Goal: Navigation & Orientation: Find specific page/section

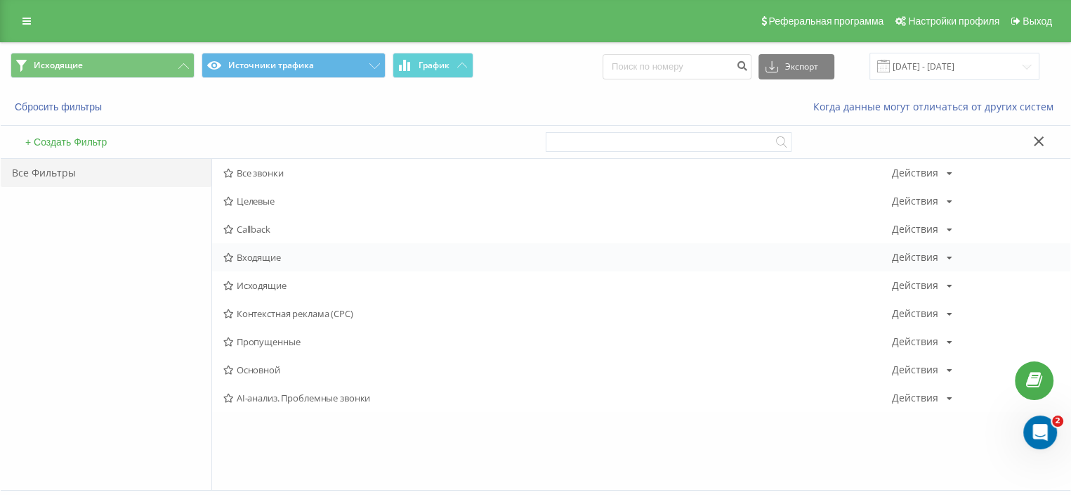
drag, startPoint x: 230, startPoint y: 247, endPoint x: 237, endPoint y: 252, distance: 8.6
click at [231, 247] on div "Входящие Действия Редактировать Копировать Удалить По умолчанию Поделиться" at bounding box center [641, 257] width 858 height 28
click at [241, 254] on span "Входящие" at bounding box center [557, 257] width 669 height 10
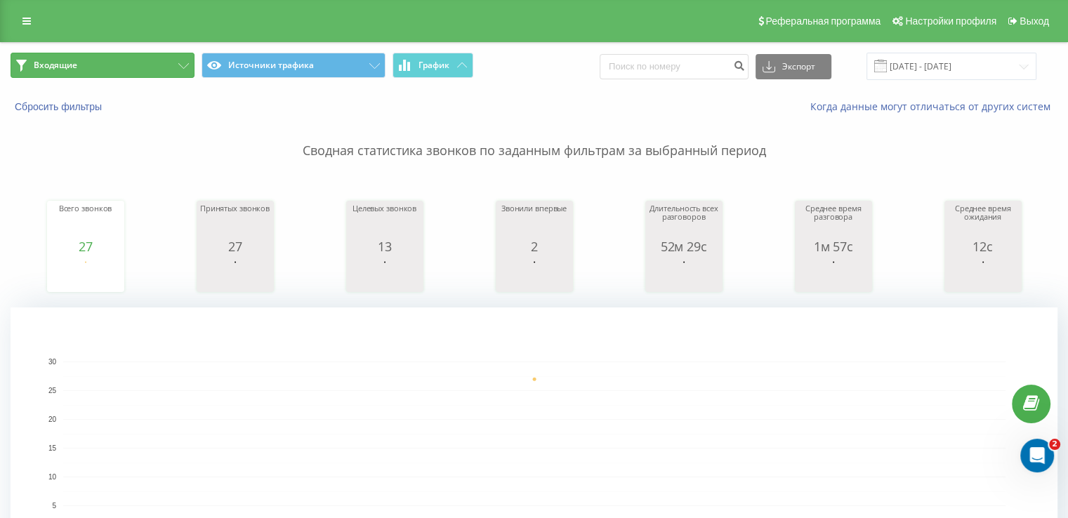
click at [99, 73] on button "Входящие" at bounding box center [103, 65] width 184 height 25
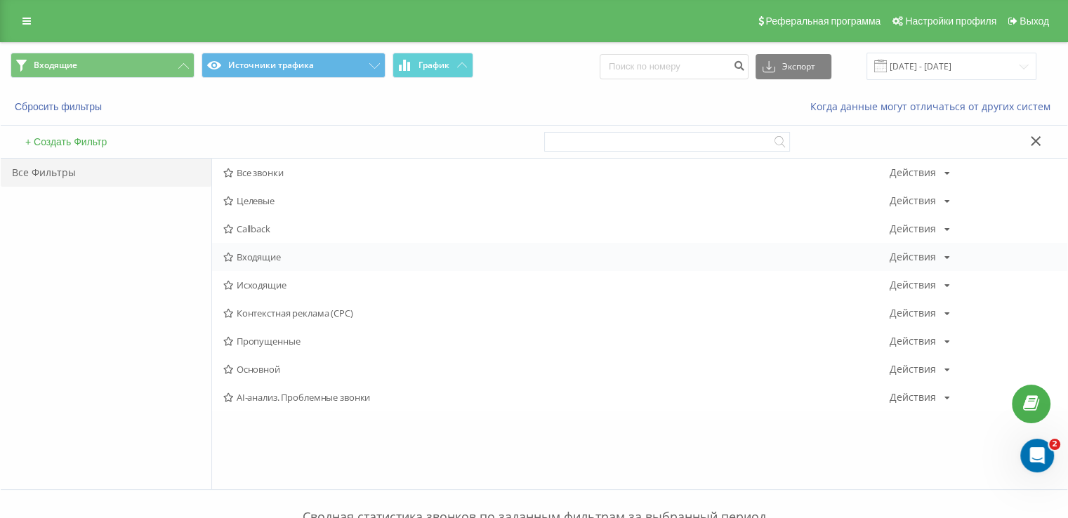
click at [265, 256] on span "Входящие" at bounding box center [556, 257] width 667 height 10
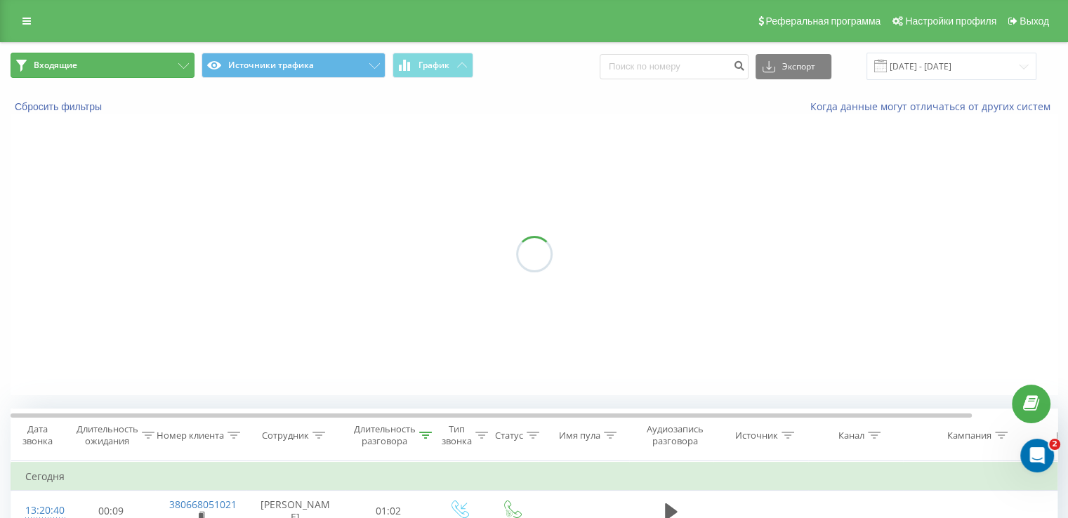
click at [129, 63] on button "Входящие" at bounding box center [103, 65] width 184 height 25
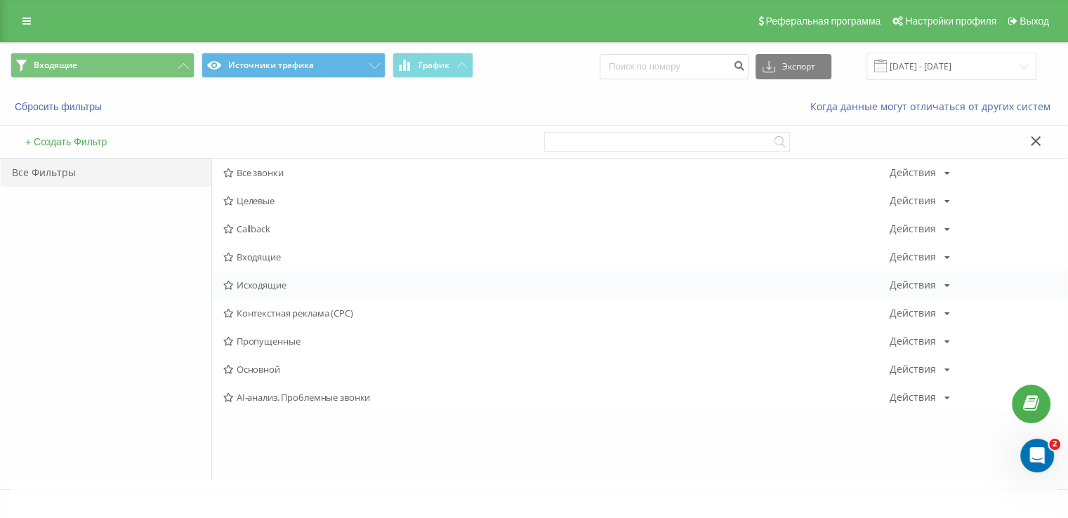
drag, startPoint x: 267, startPoint y: 290, endPoint x: 261, endPoint y: 284, distance: 7.9
click at [266, 288] on div "Исходящие Действия Редактировать Копировать Удалить По умолчанию Поделиться" at bounding box center [640, 285] width 856 height 28
click at [261, 284] on span "Исходящие" at bounding box center [556, 285] width 667 height 10
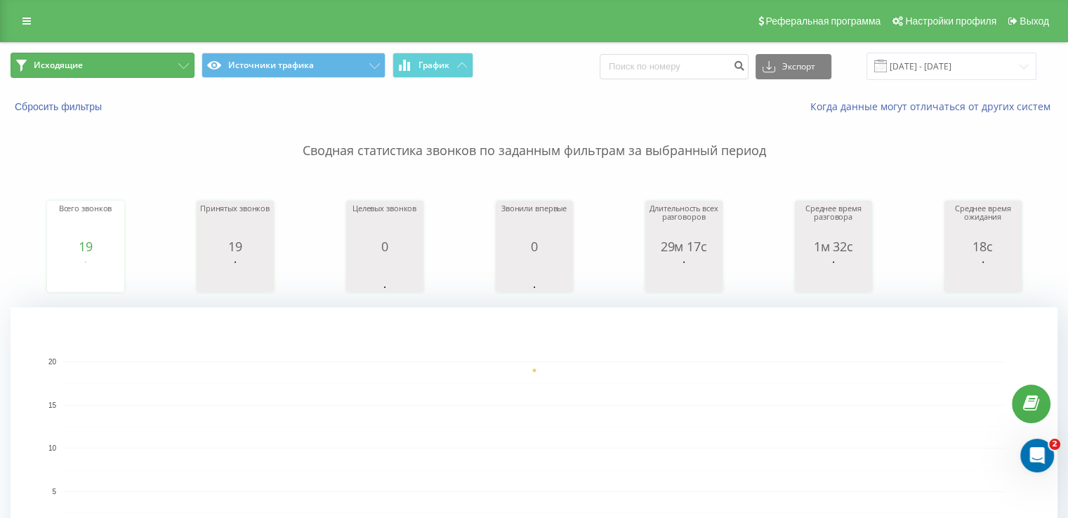
click at [126, 73] on button "Исходящие" at bounding box center [103, 65] width 184 height 25
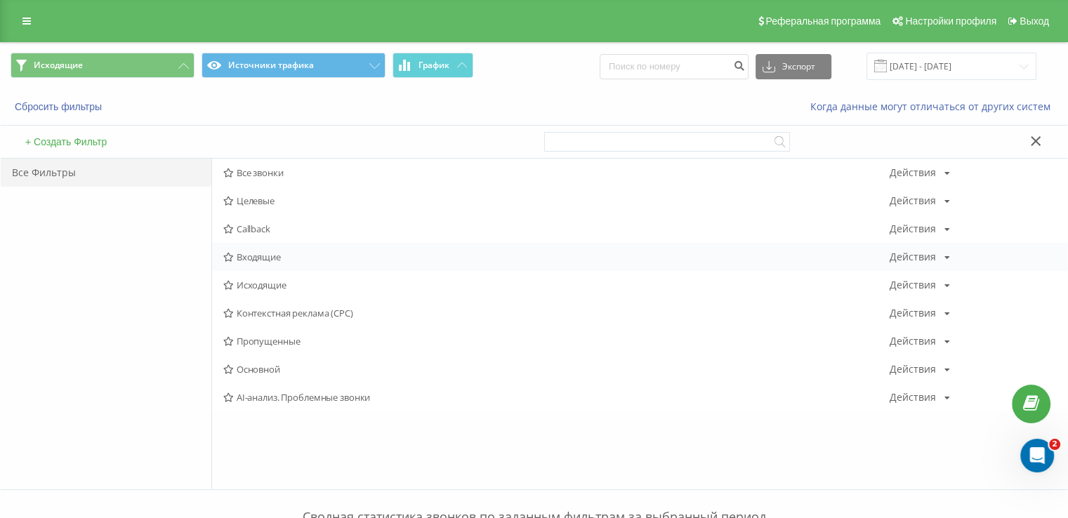
click at [268, 261] on span "Входящие" at bounding box center [556, 257] width 667 height 10
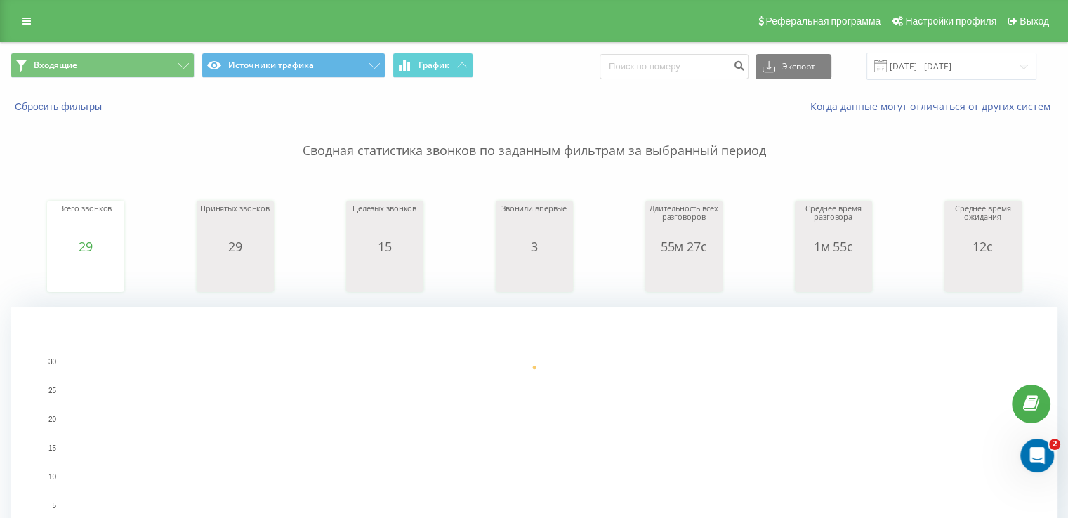
click at [93, 79] on span "Входящие Источники трафика График" at bounding box center [268, 66] width 514 height 27
click at [88, 70] on button "Входящие" at bounding box center [103, 65] width 184 height 25
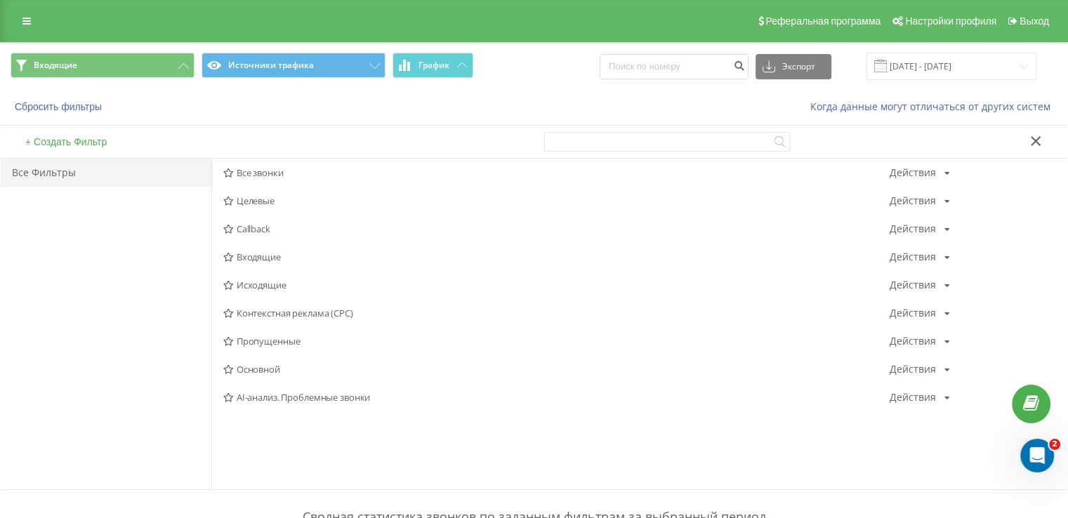
click at [259, 259] on span "Входящие" at bounding box center [556, 257] width 667 height 10
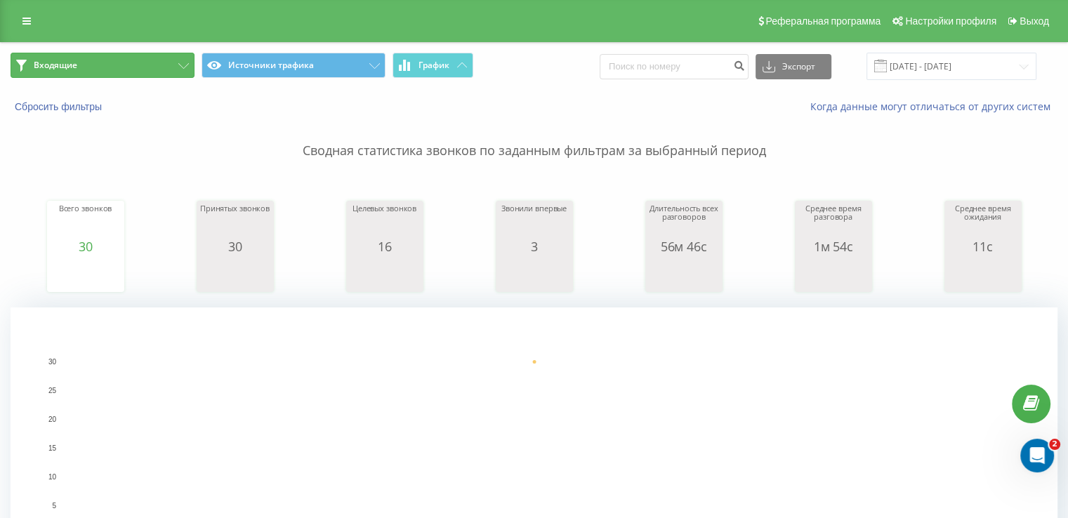
click at [118, 67] on button "Входящие" at bounding box center [103, 65] width 184 height 25
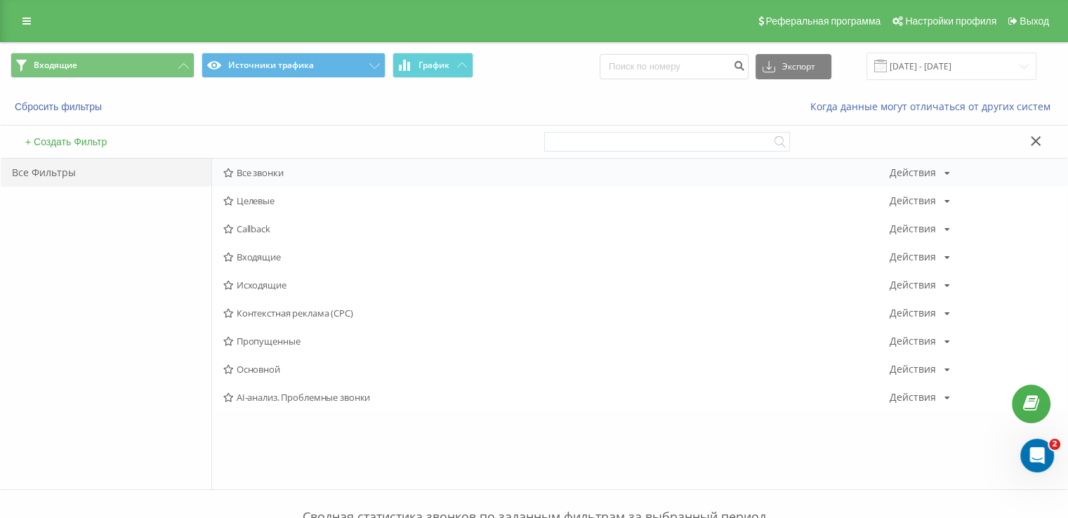
click at [250, 163] on div "Все звонки Действия Редактировать Копировать Удалить По умолчанию Поделиться" at bounding box center [640, 173] width 856 height 28
click at [253, 169] on span "Все звонки" at bounding box center [556, 173] width 667 height 10
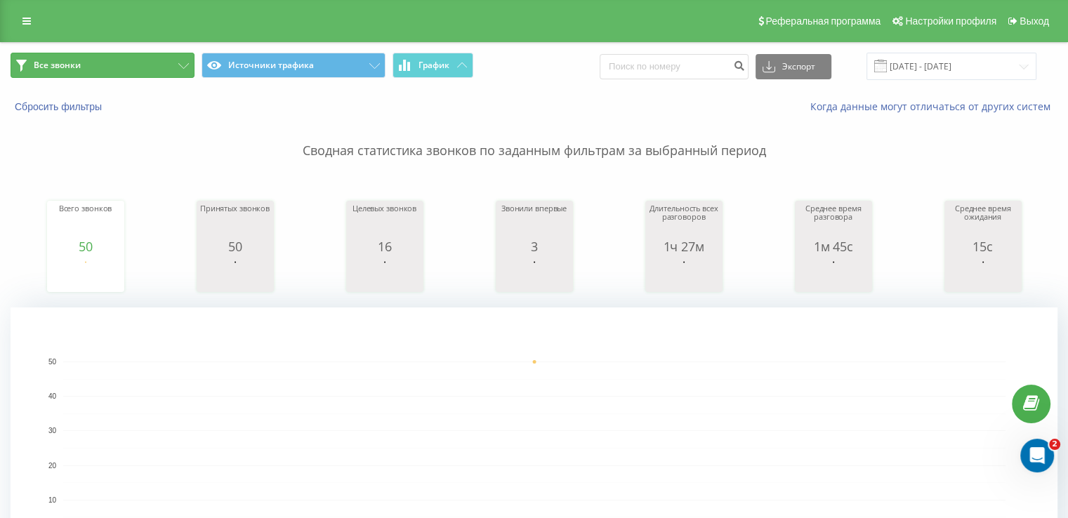
click at [109, 60] on button "Все звонки" at bounding box center [103, 65] width 184 height 25
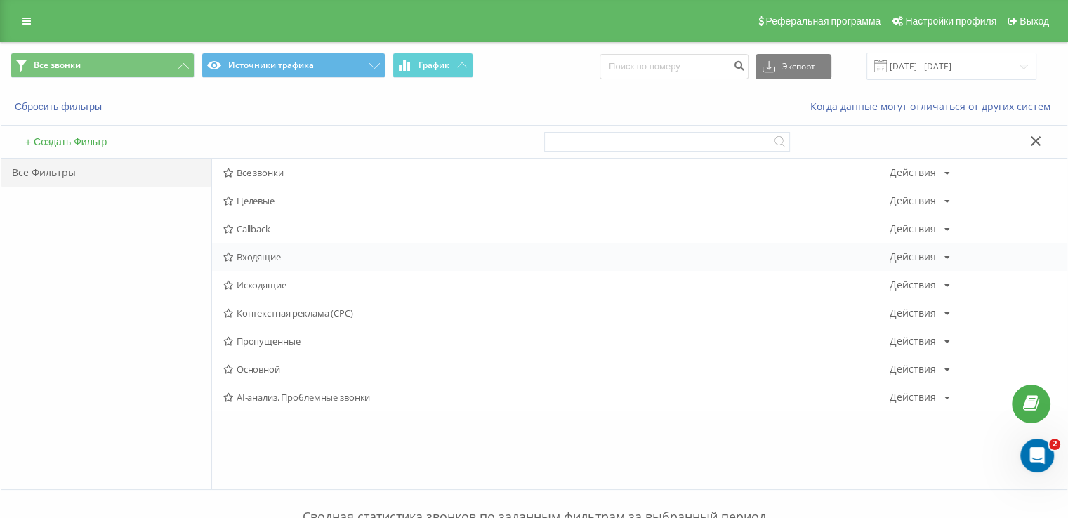
click at [250, 258] on span "Входящие" at bounding box center [556, 257] width 667 height 10
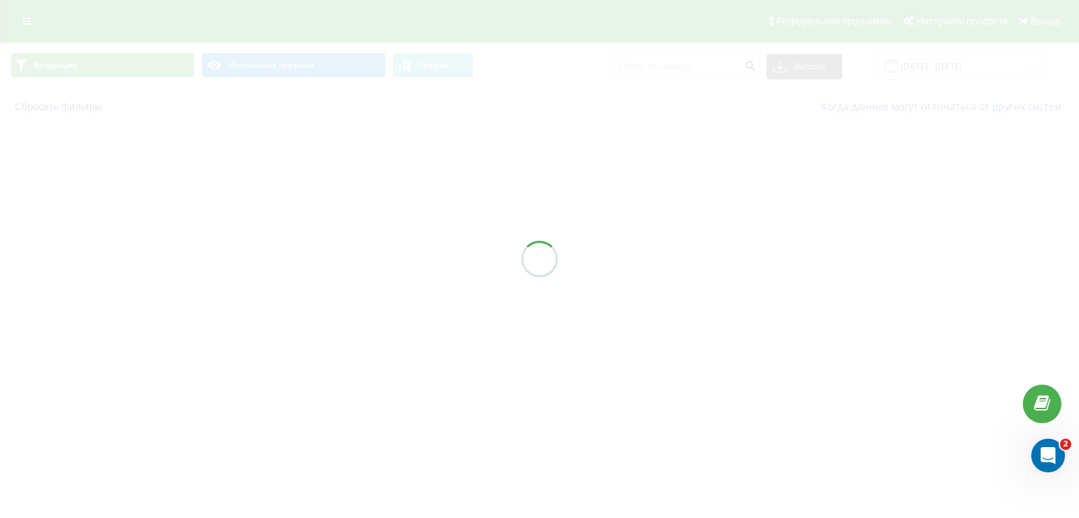
click at [249, 255] on div at bounding box center [539, 259] width 1079 height 518
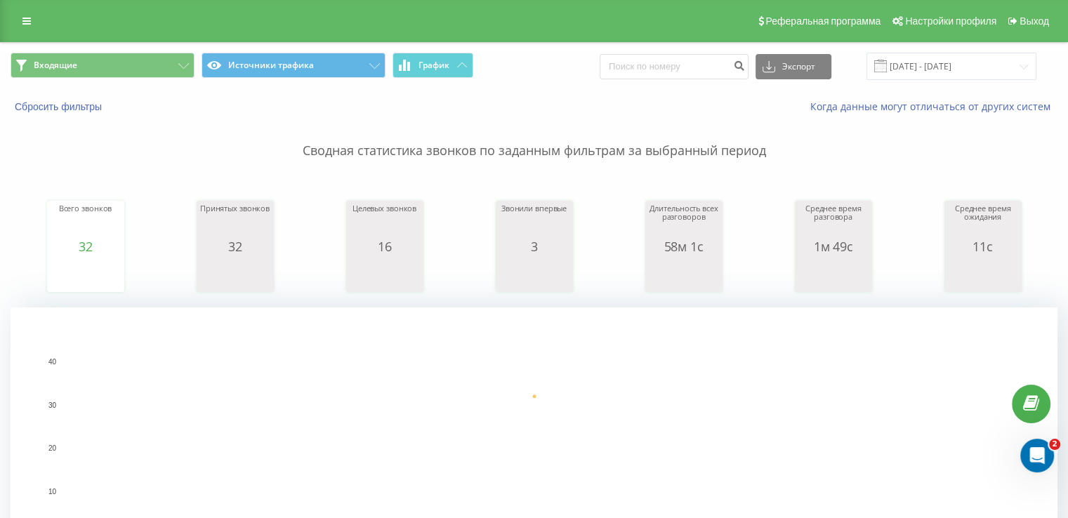
click at [143, 84] on div "Входящие Источники трафика График Экспорт .csv .xls .xlsx [DATE] - [DATE]" at bounding box center [534, 66] width 1067 height 47
click at [134, 70] on button "Входящие" at bounding box center [103, 65] width 184 height 25
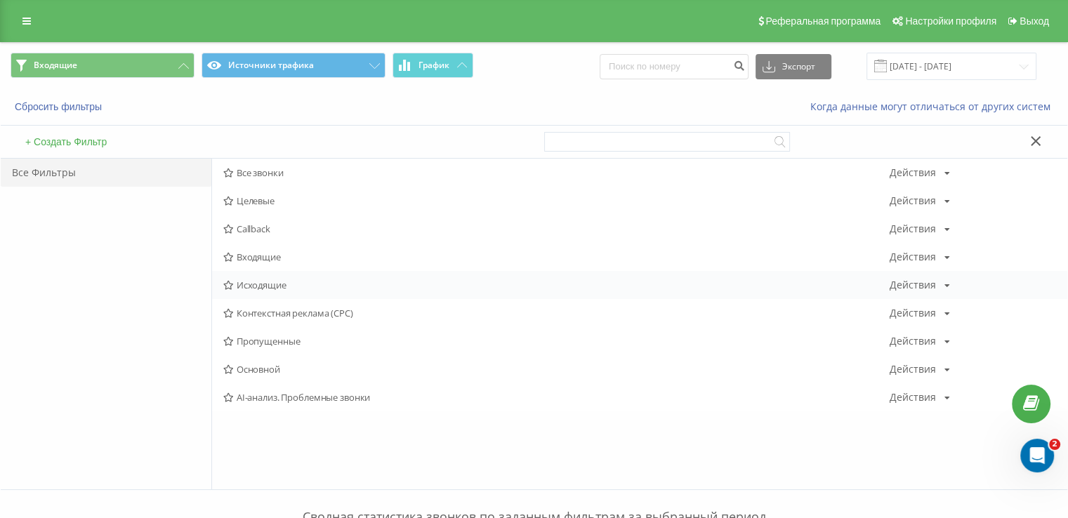
click at [271, 282] on span "Исходящие" at bounding box center [556, 285] width 667 height 10
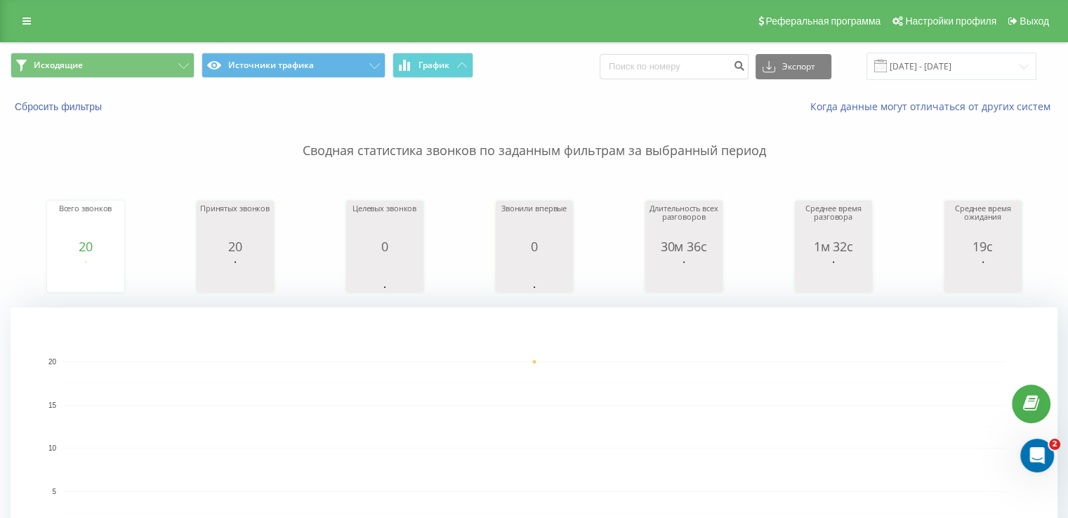
click at [68, 51] on div "Исходящие Источники трафика График Экспорт .csv .xls .xlsx [DATE] - [DATE]" at bounding box center [534, 66] width 1067 height 47
click at [69, 58] on button "Исходящие" at bounding box center [103, 65] width 184 height 25
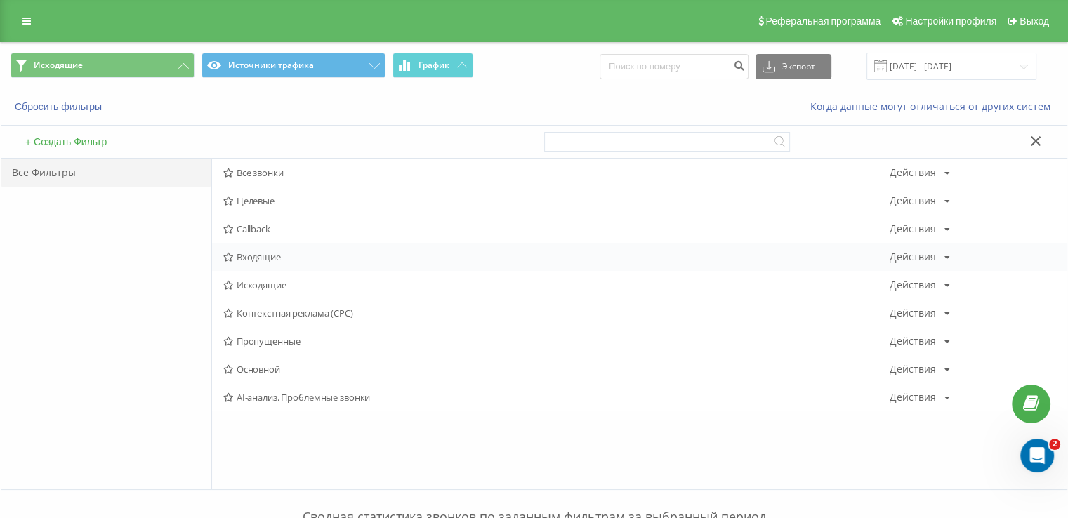
click at [261, 259] on span "Входящие" at bounding box center [556, 257] width 667 height 10
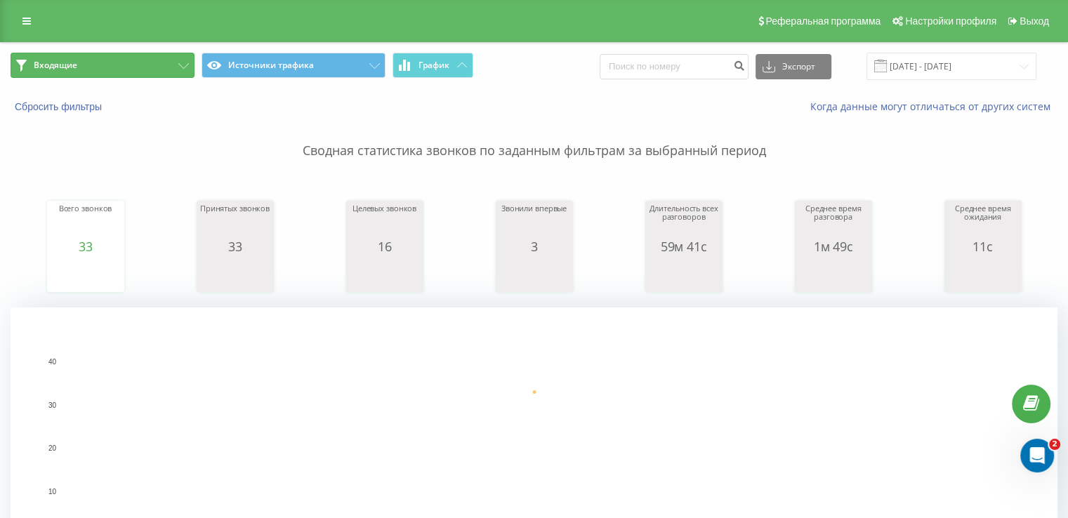
drag, startPoint x: 124, startPoint y: 76, endPoint x: 148, endPoint y: 106, distance: 38.9
click at [124, 75] on button "Входящие" at bounding box center [103, 65] width 184 height 25
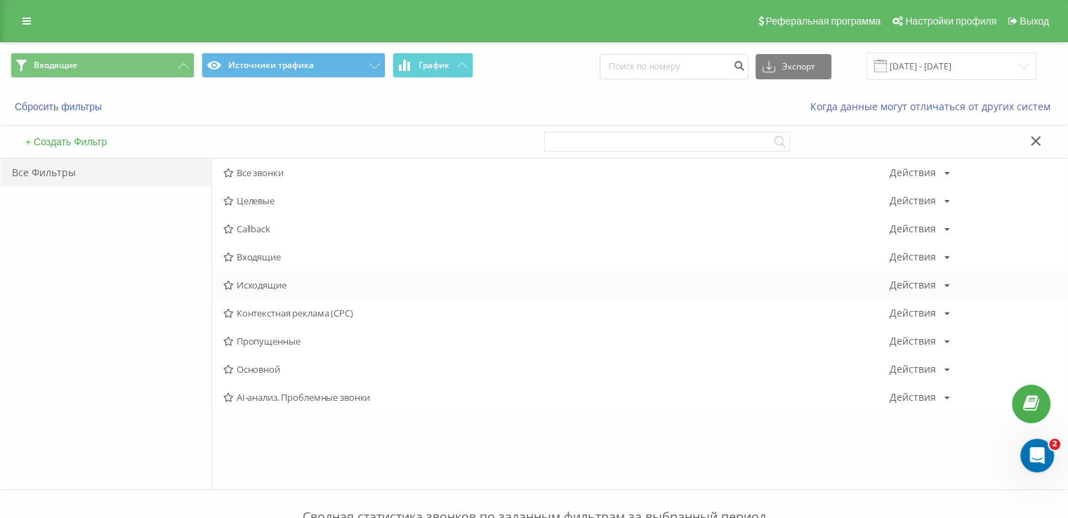
click at [256, 287] on span "Исходящие" at bounding box center [556, 285] width 667 height 10
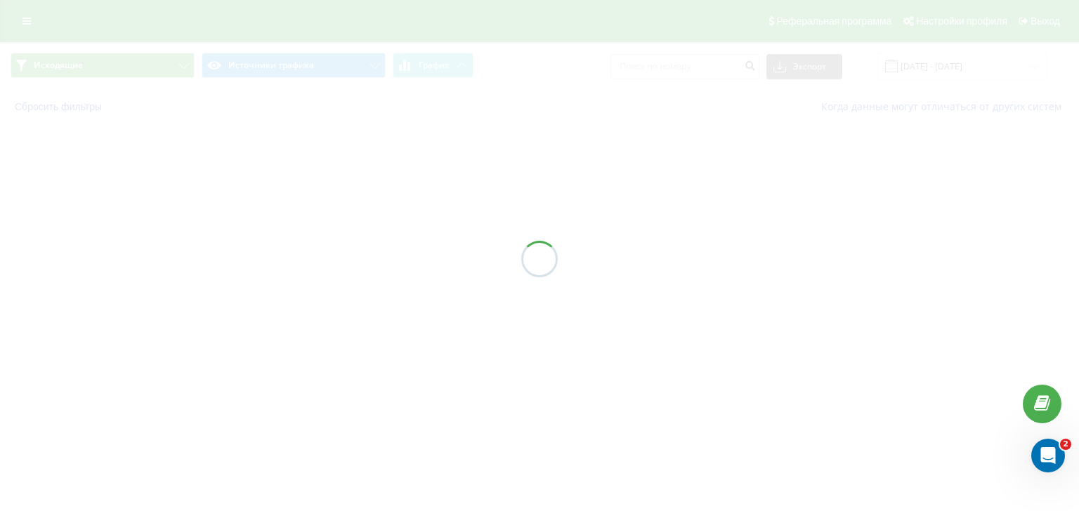
click at [249, 281] on div at bounding box center [539, 259] width 1079 height 518
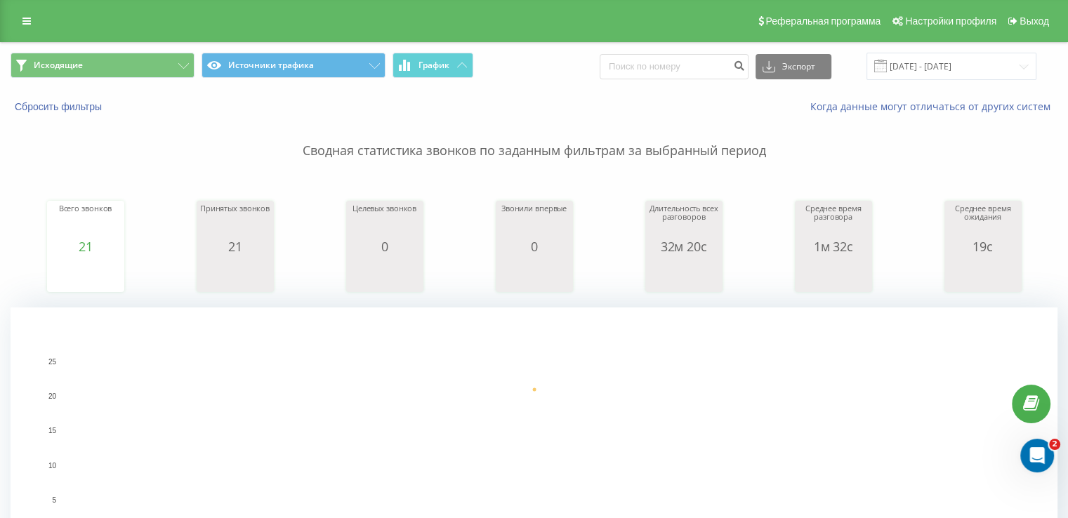
click at [108, 51] on div "Исходящие Источники трафика График Экспорт .csv .xls .xlsx [DATE] - [DATE]" at bounding box center [534, 66] width 1067 height 47
click at [112, 60] on button "Исходящие" at bounding box center [103, 65] width 184 height 25
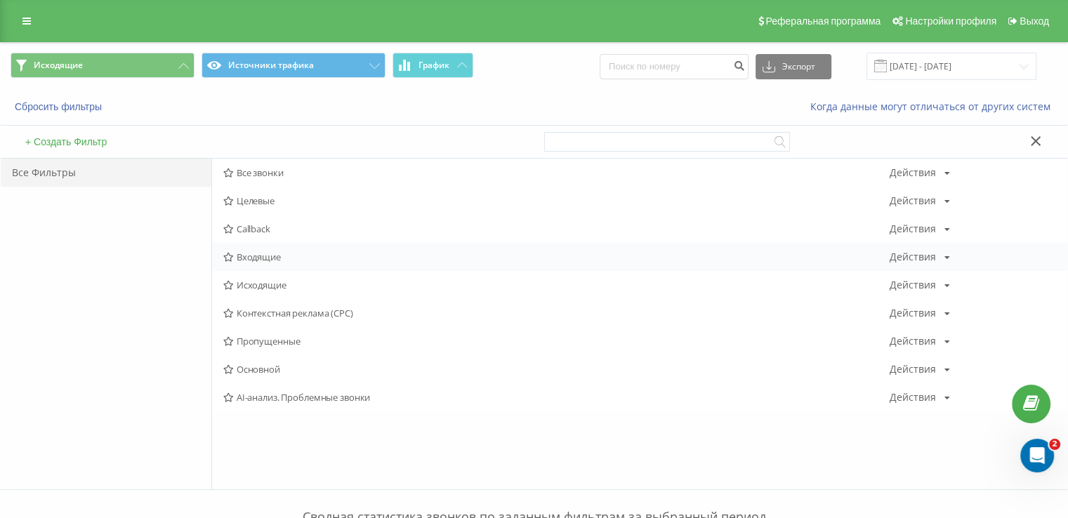
click at [274, 261] on span "Входящие" at bounding box center [556, 257] width 667 height 10
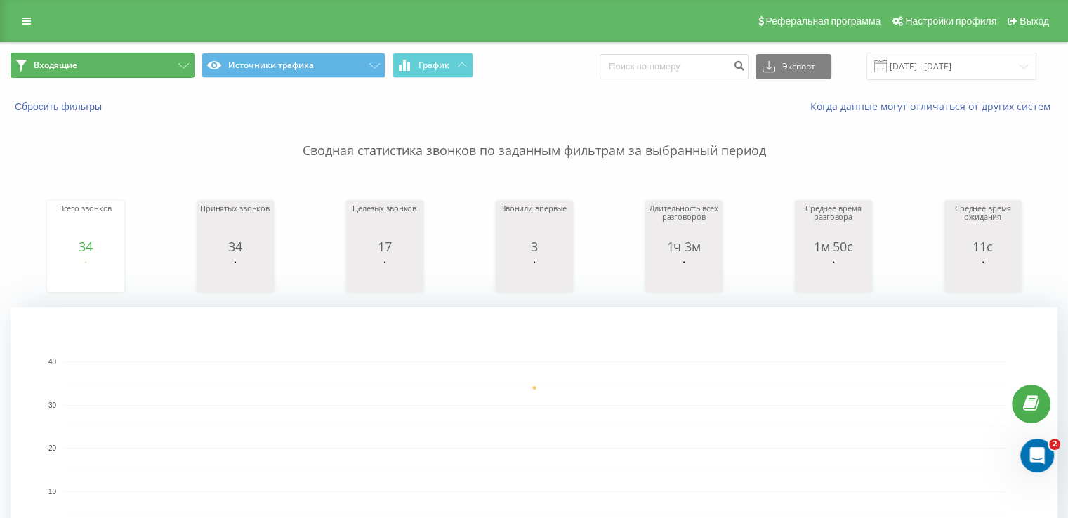
click at [136, 71] on button "Входящие" at bounding box center [103, 65] width 184 height 25
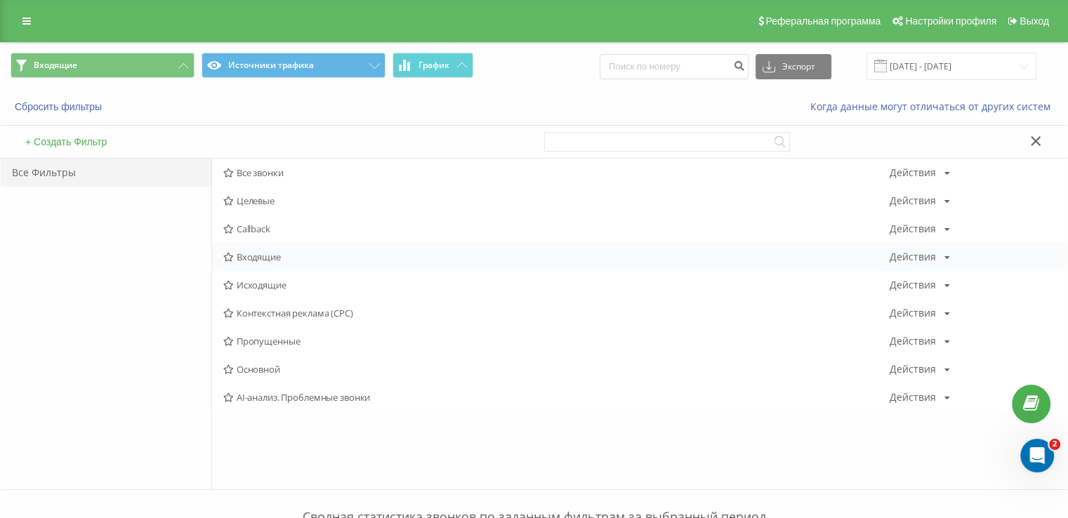
click at [264, 259] on span "Входящие" at bounding box center [556, 257] width 667 height 10
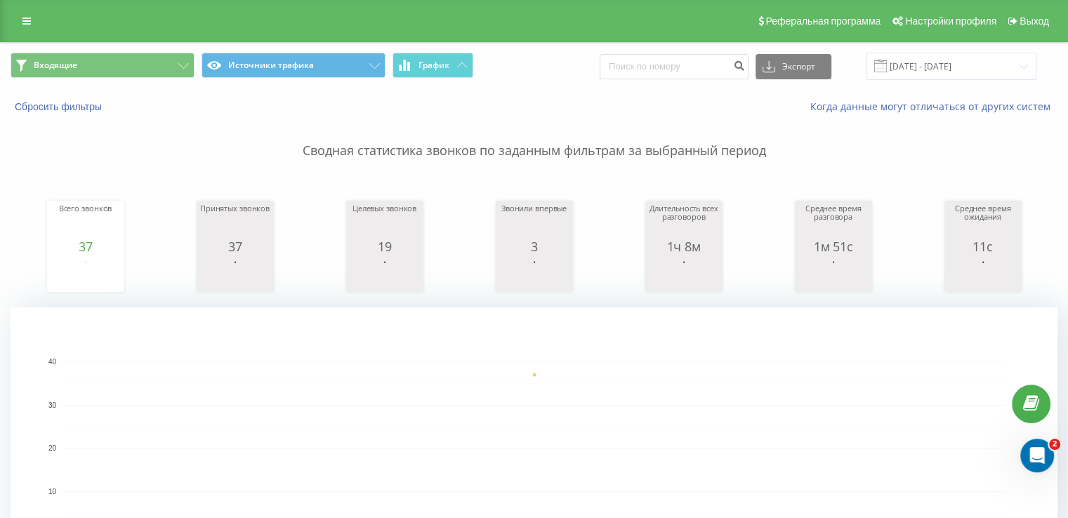
click at [119, 91] on div "Сбросить фильтры Когда данные могут отличаться от других систем" at bounding box center [534, 107] width 1067 height 34
click at [107, 65] on button "Входящие" at bounding box center [103, 65] width 184 height 25
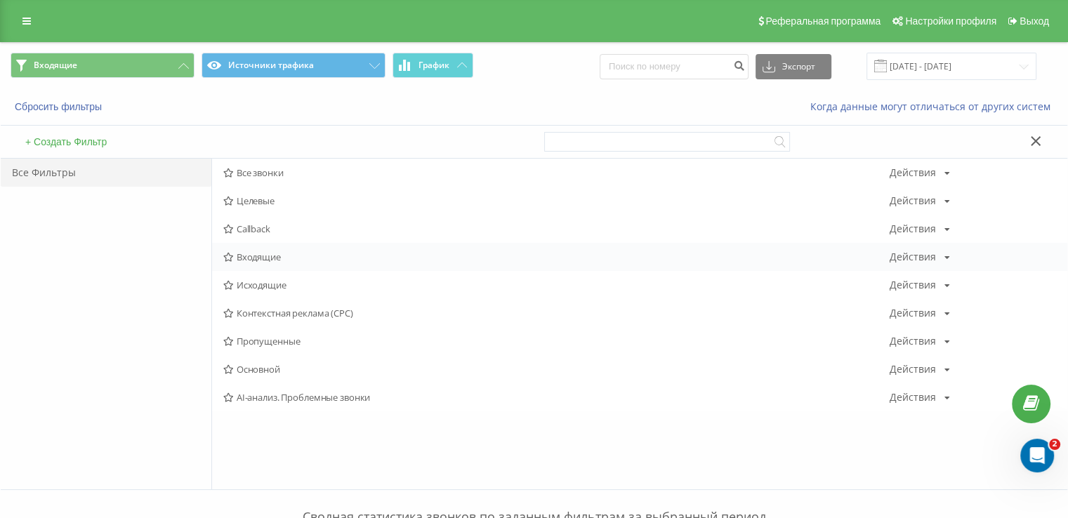
click at [259, 252] on span "Входящие" at bounding box center [556, 257] width 667 height 10
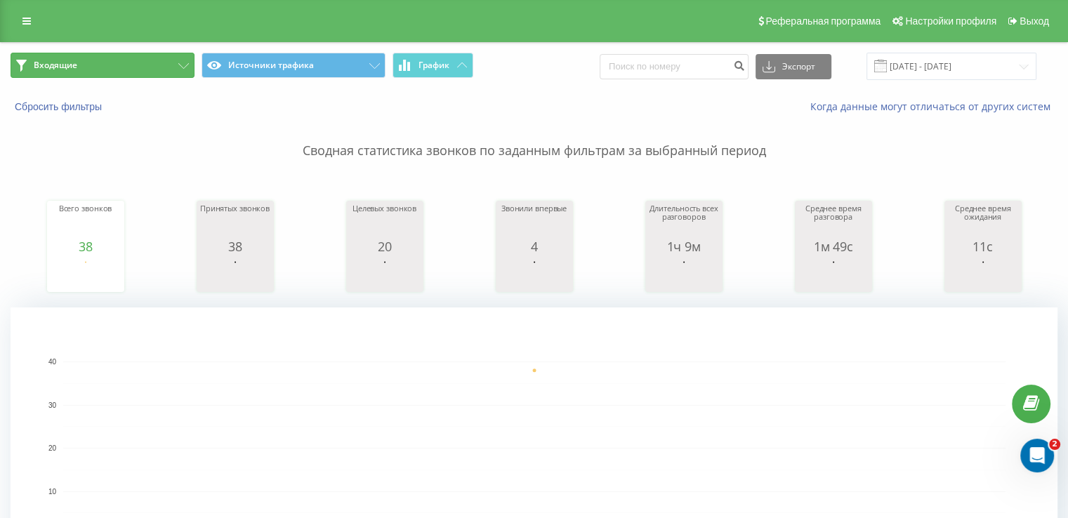
click at [127, 64] on button "Входящие" at bounding box center [103, 65] width 184 height 25
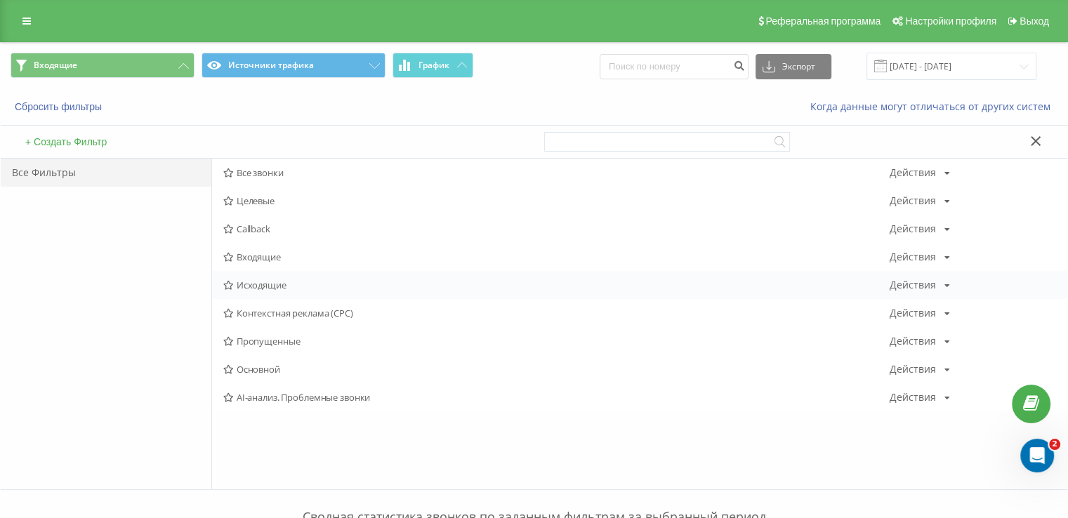
click at [289, 286] on span "Исходящие" at bounding box center [556, 285] width 667 height 10
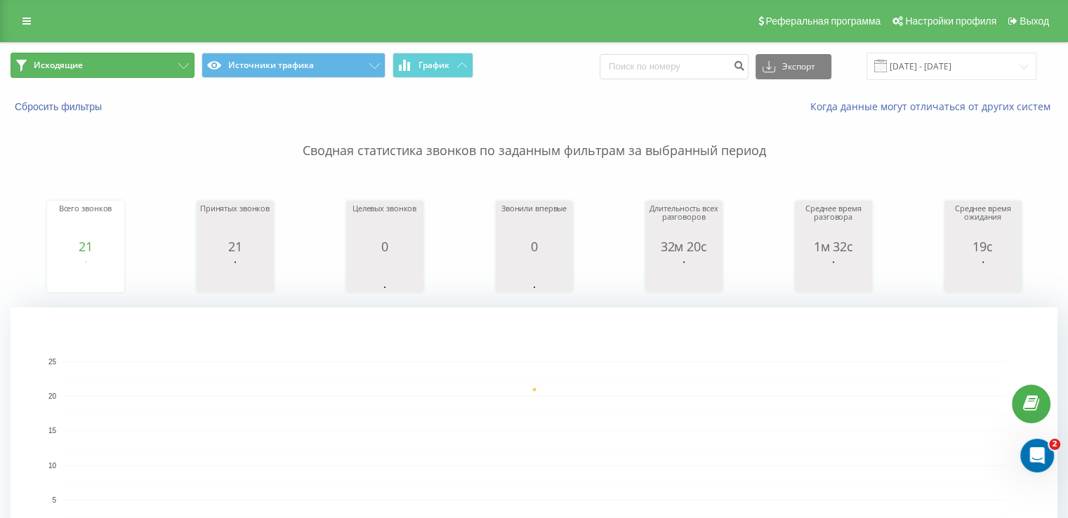
click at [136, 71] on button "Исходящие" at bounding box center [103, 65] width 184 height 25
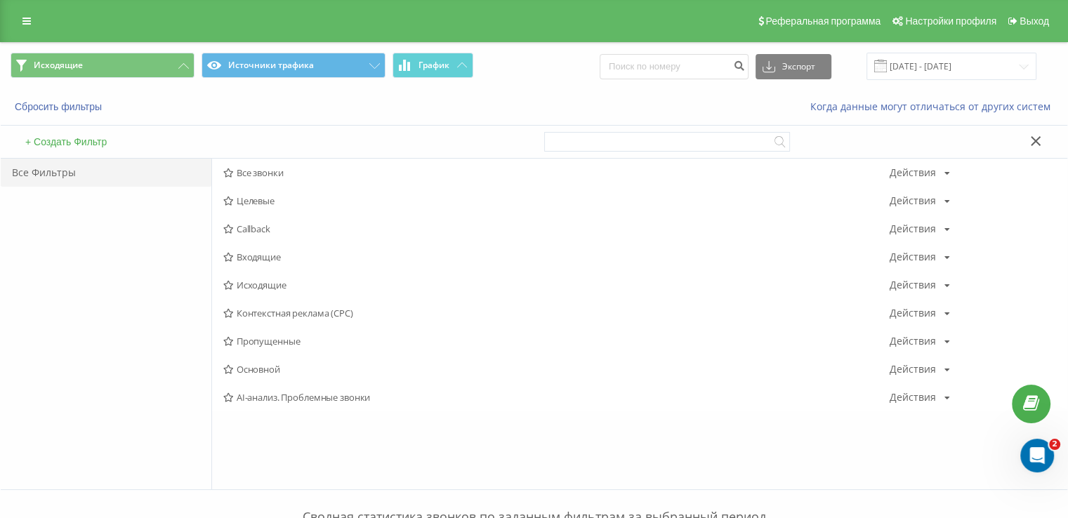
click at [146, 79] on span "Исходящие Источники трафика График" at bounding box center [268, 66] width 514 height 27
click at [247, 262] on span "Входящие" at bounding box center [556, 257] width 667 height 10
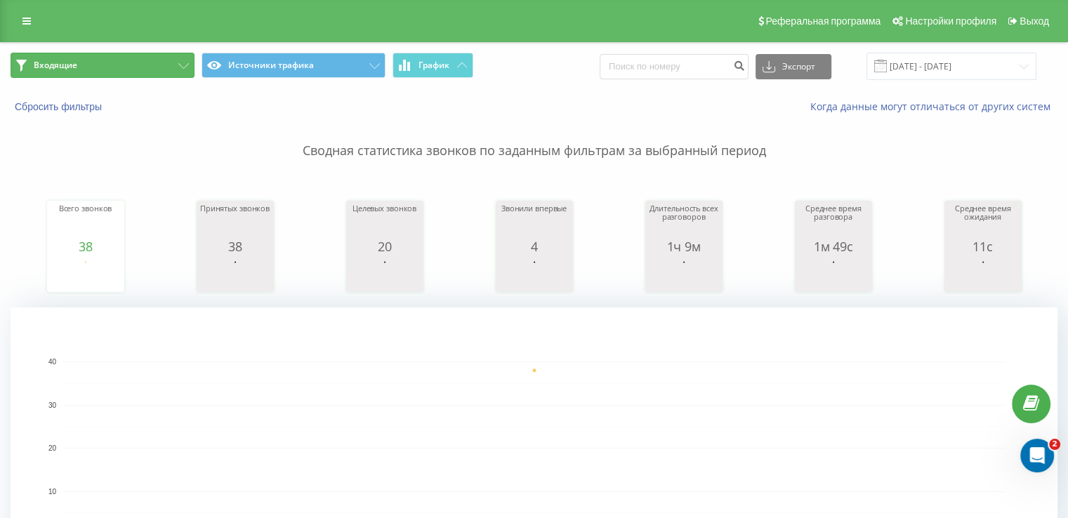
click at [135, 66] on button "Входящие" at bounding box center [103, 65] width 184 height 25
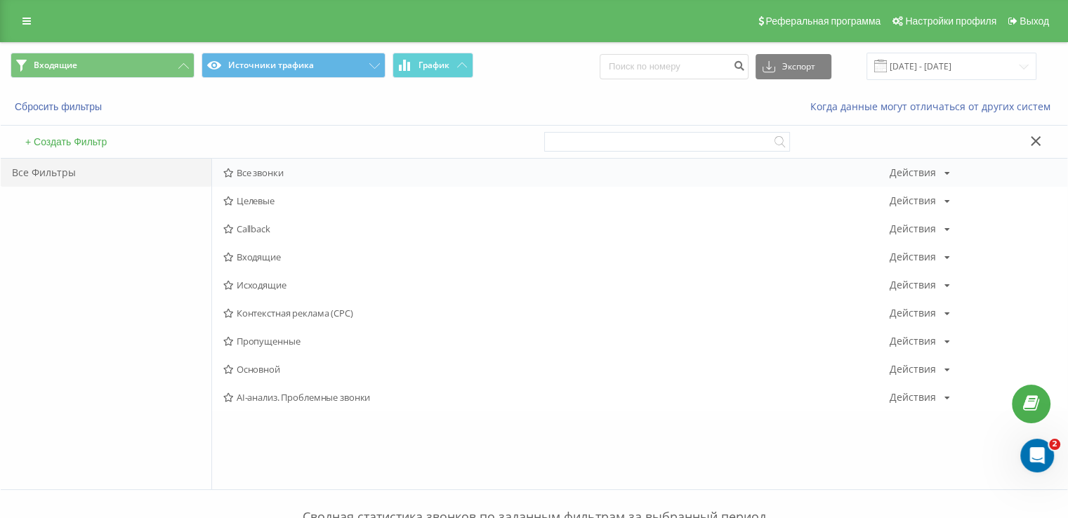
click at [273, 169] on div "Все звонки Действия Редактировать Копировать Удалить По умолчанию Поделиться" at bounding box center [640, 173] width 856 height 28
click at [273, 170] on span "Все звонки" at bounding box center [556, 173] width 667 height 10
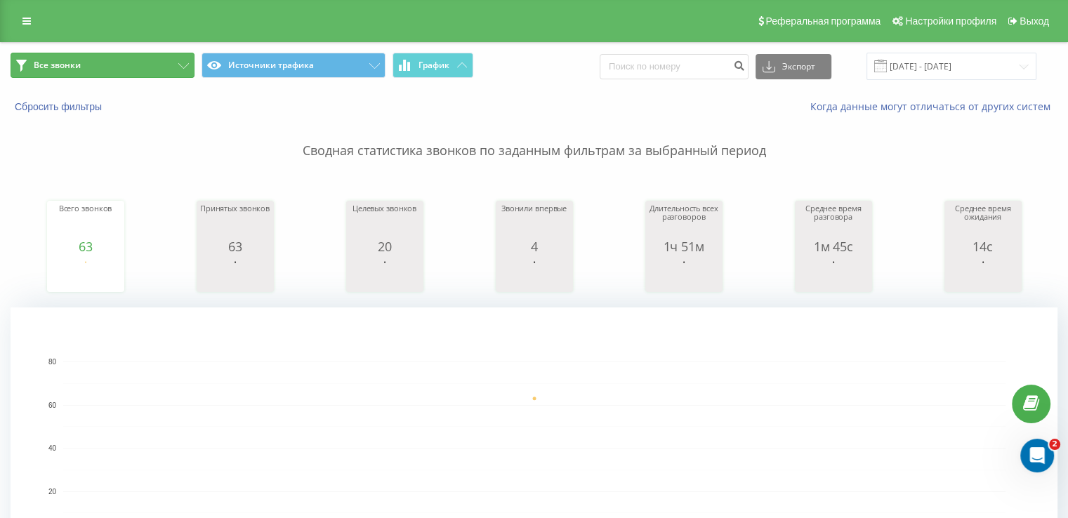
click at [60, 74] on button "Все звонки" at bounding box center [103, 65] width 184 height 25
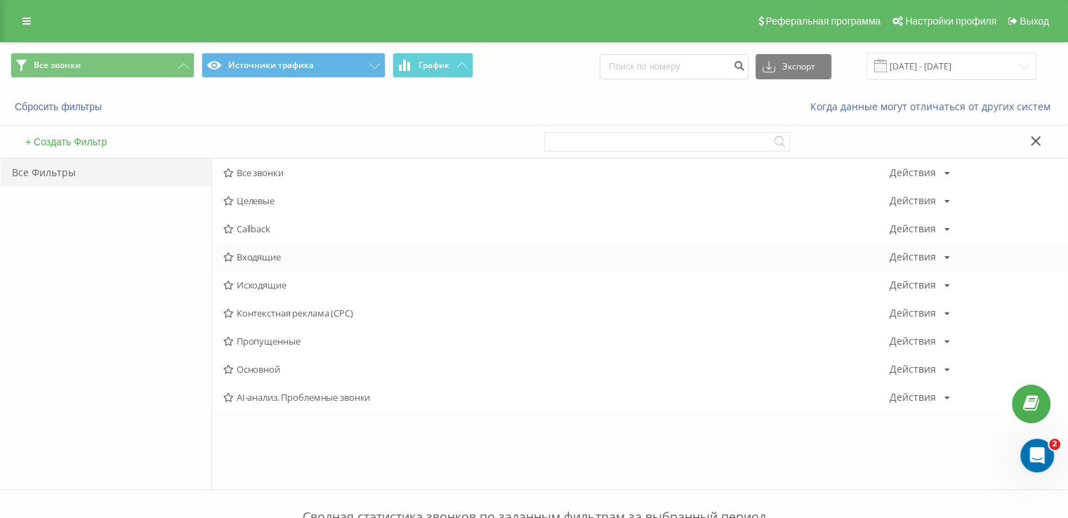
click at [238, 252] on span "Входящие" at bounding box center [556, 257] width 667 height 10
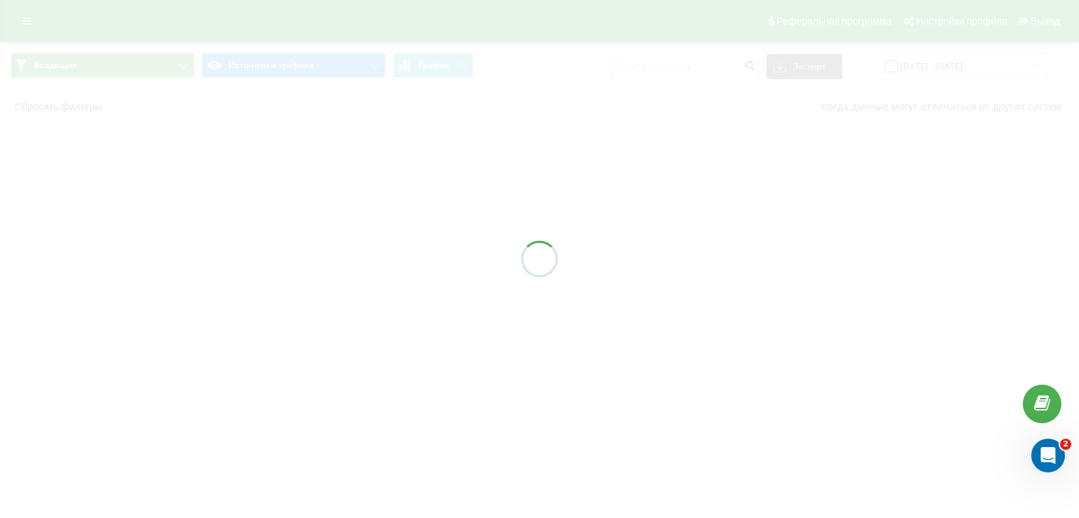
click at [242, 255] on div at bounding box center [539, 259] width 1079 height 518
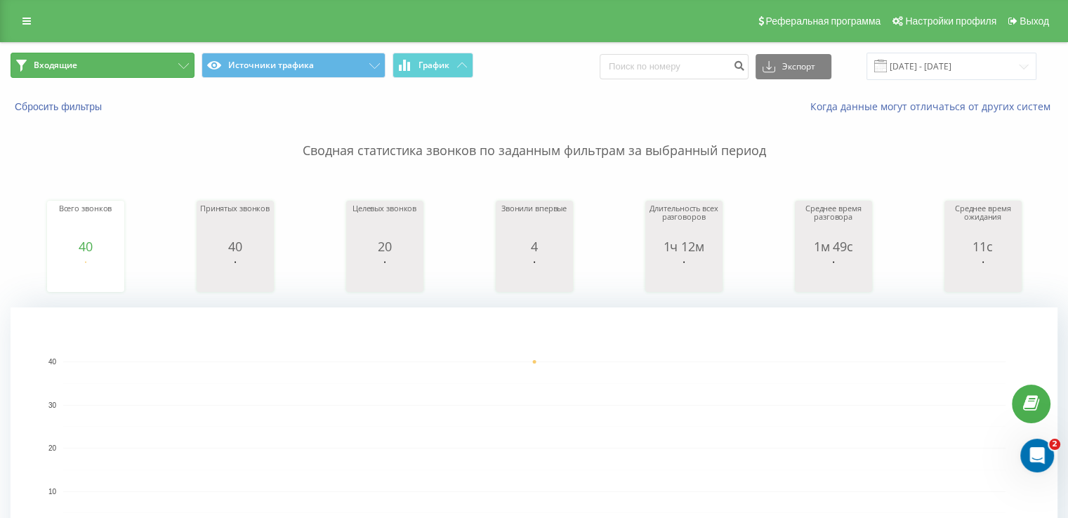
click at [123, 53] on button "Входящие" at bounding box center [103, 65] width 184 height 25
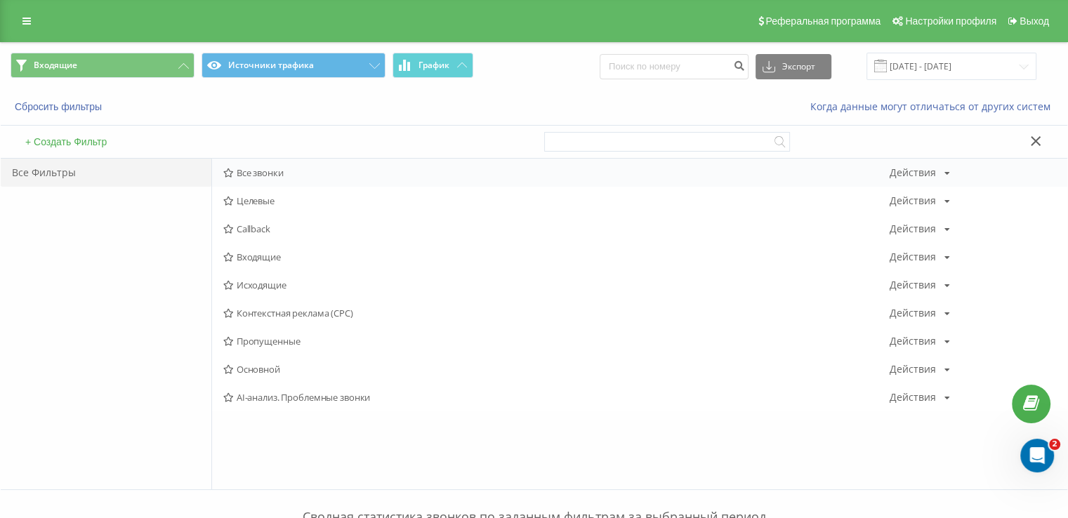
click at [280, 184] on div "Все звонки Действия Редактировать Копировать Удалить По умолчанию Поделиться" at bounding box center [640, 173] width 856 height 28
click at [277, 178] on div "Все звонки Действия Редактировать Копировать Удалить По умолчанию Поделиться" at bounding box center [640, 173] width 856 height 28
click at [245, 172] on span "Все звонки" at bounding box center [556, 173] width 667 height 10
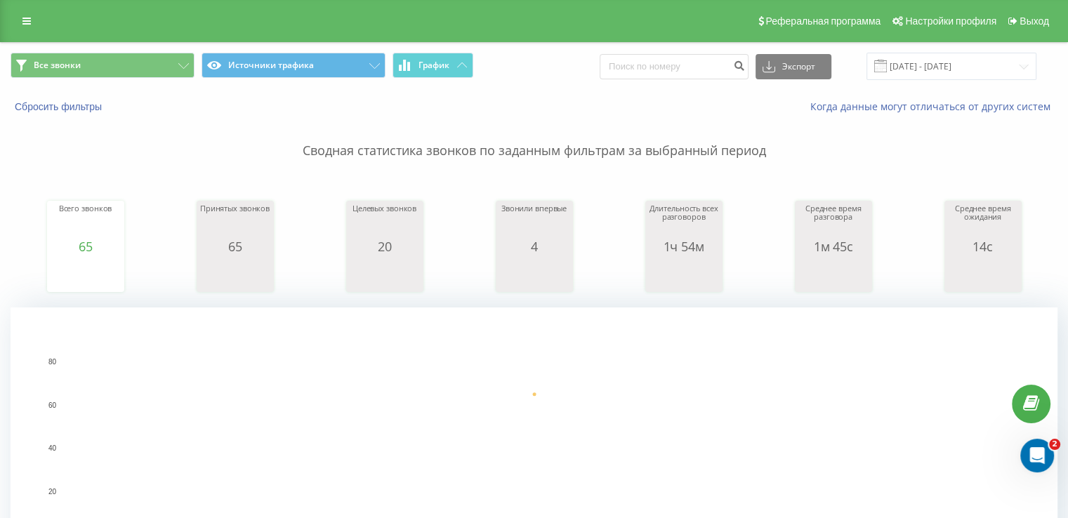
click at [73, 83] on div "Все звонки Источники трафика График Экспорт .csv .xls .xlsx [DATE] - [DATE]" at bounding box center [534, 66] width 1067 height 47
click at [67, 68] on span "Все звонки" at bounding box center [57, 65] width 47 height 11
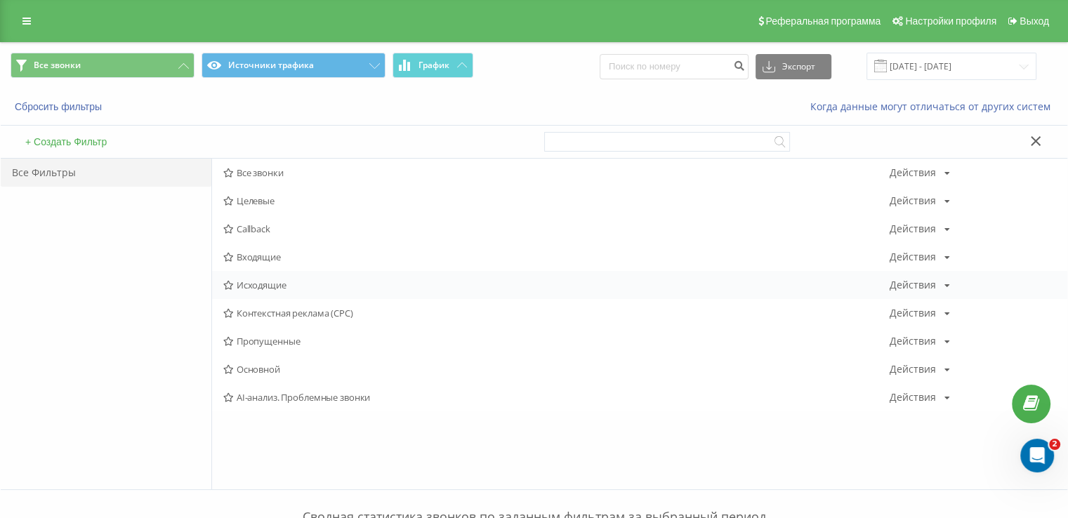
click at [267, 287] on span "Исходящие" at bounding box center [556, 285] width 667 height 10
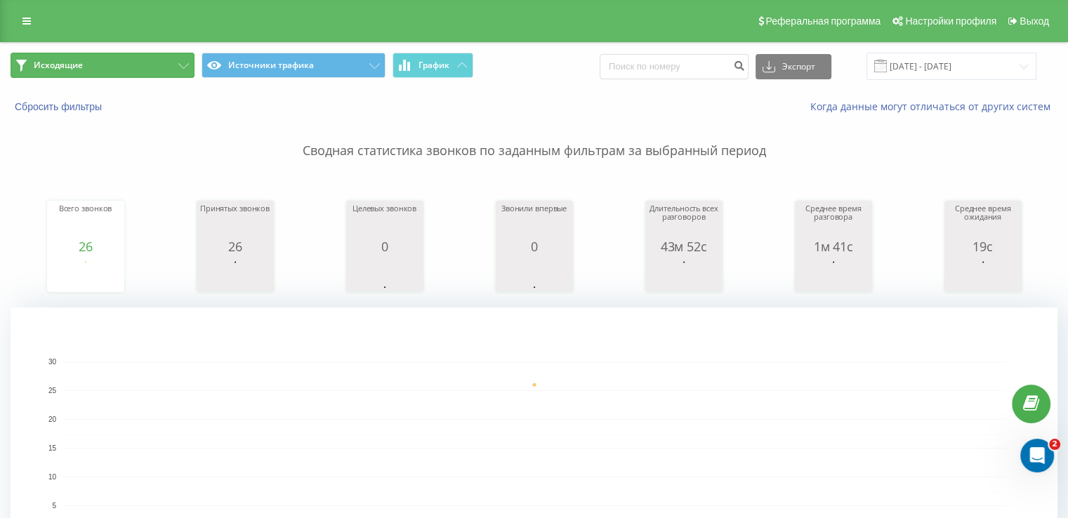
click at [107, 62] on button "Исходящие" at bounding box center [103, 65] width 184 height 25
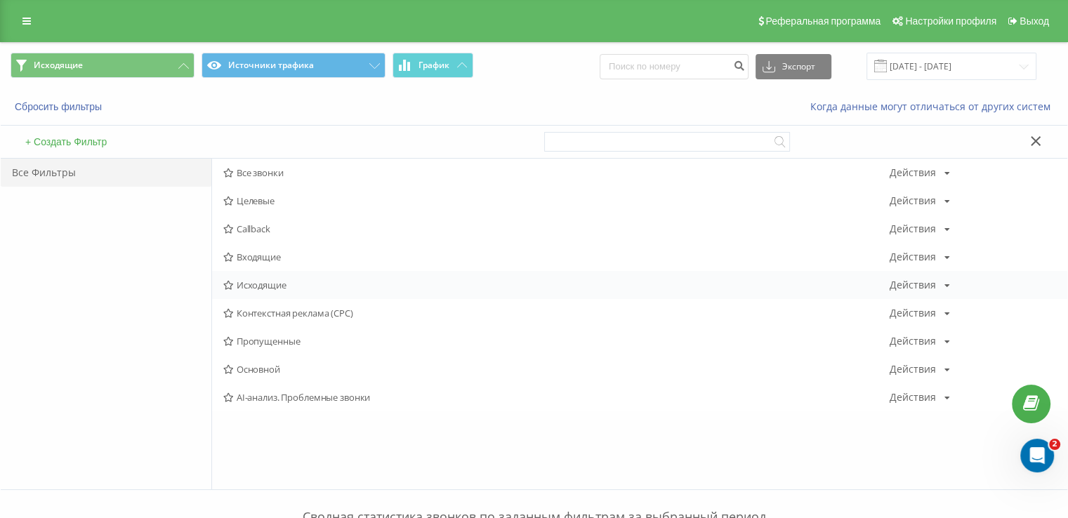
click at [273, 282] on span "Исходящие" at bounding box center [556, 285] width 667 height 10
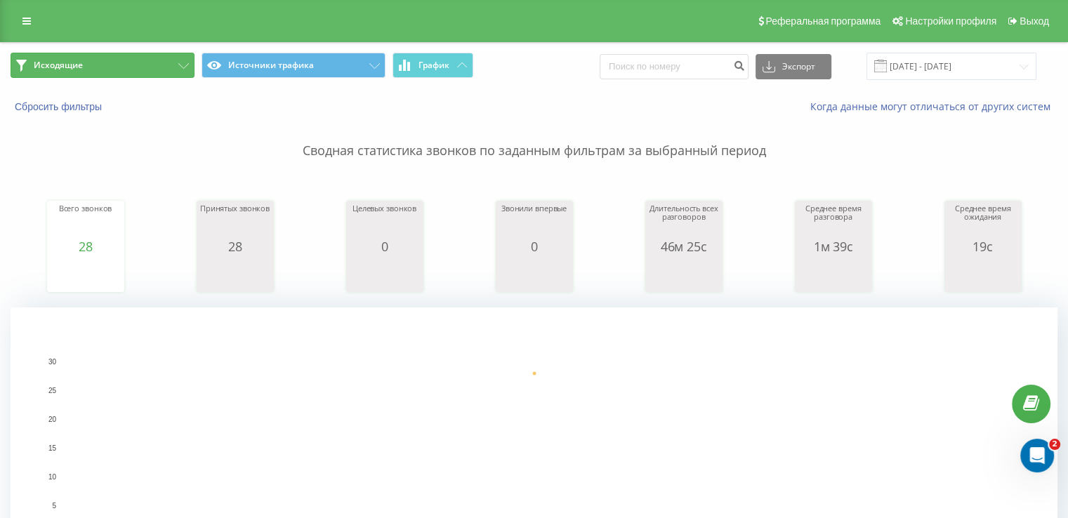
click at [118, 62] on button "Исходящие" at bounding box center [103, 65] width 184 height 25
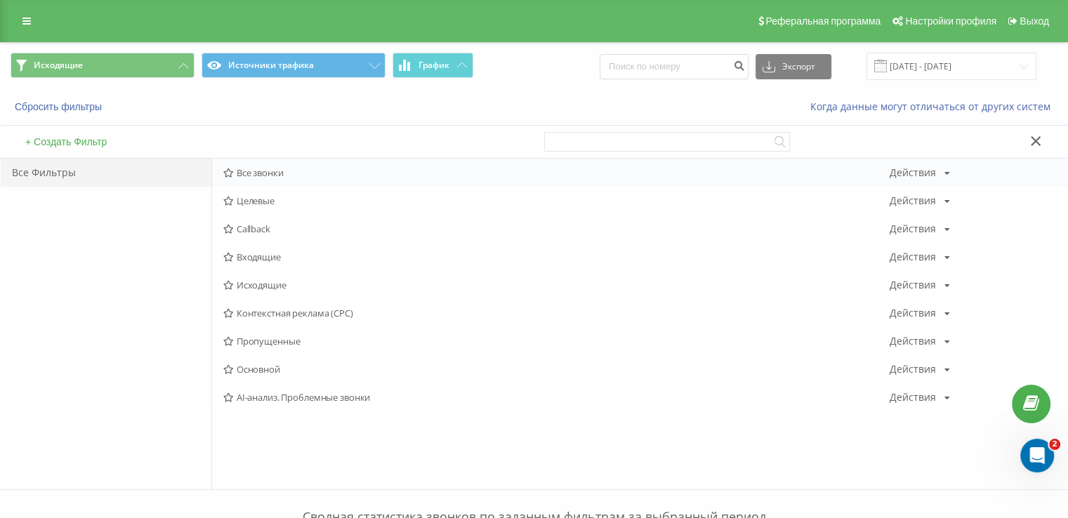
click at [295, 183] on div "Все звонки Действия Редактировать Копировать Удалить По умолчанию Поделиться" at bounding box center [640, 173] width 856 height 28
click at [292, 176] on span "Все звонки" at bounding box center [556, 173] width 667 height 10
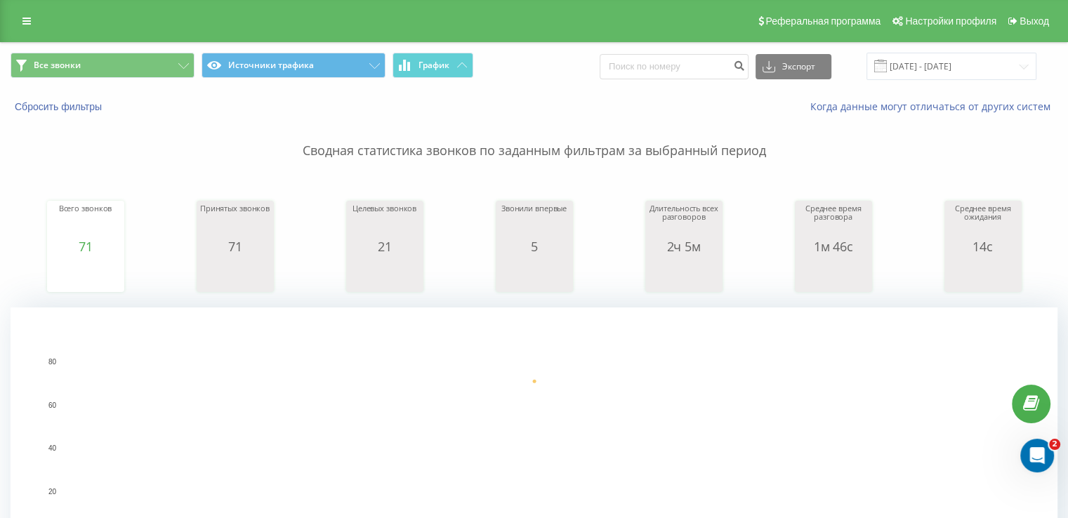
click at [129, 49] on div "Все звонки Источники трафика График Экспорт .csv .xls .xlsx [DATE] - [DATE]" at bounding box center [534, 66] width 1067 height 47
click at [129, 58] on button "Все звонки" at bounding box center [103, 65] width 184 height 25
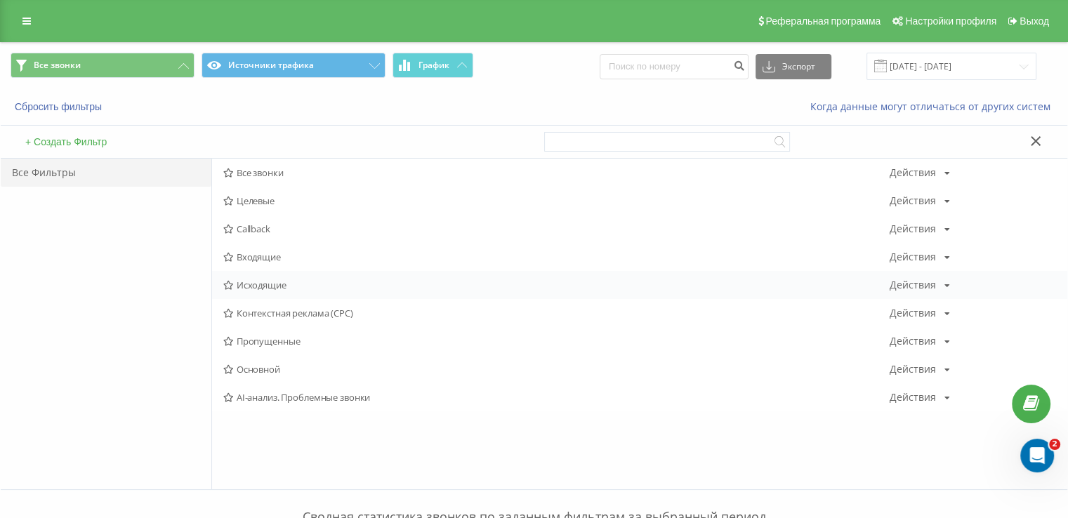
click at [257, 276] on div "Исходящие Действия Редактировать Копировать Удалить По умолчанию Поделиться" at bounding box center [640, 285] width 856 height 28
click at [257, 282] on span "Исходящие" at bounding box center [556, 285] width 667 height 10
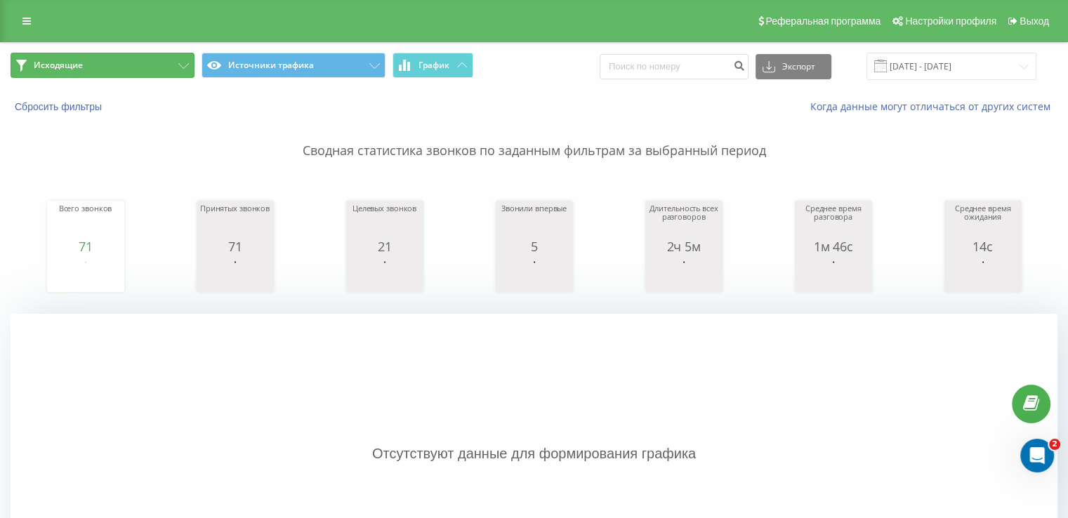
drag, startPoint x: 77, startPoint y: 61, endPoint x: 90, endPoint y: 73, distance: 17.4
click at [77, 61] on span "Исходящие" at bounding box center [58, 65] width 49 height 11
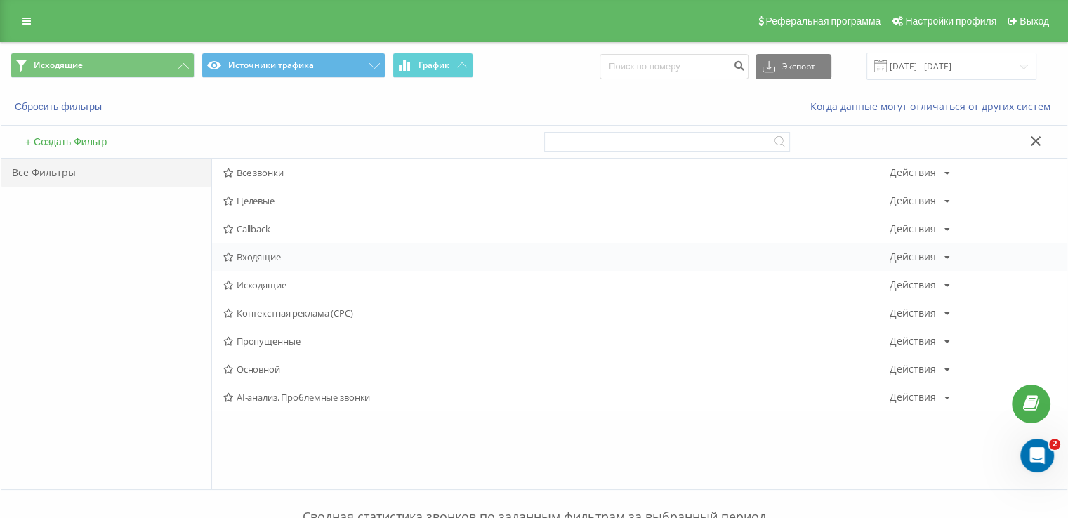
click at [259, 255] on span "Входящие" at bounding box center [556, 257] width 667 height 10
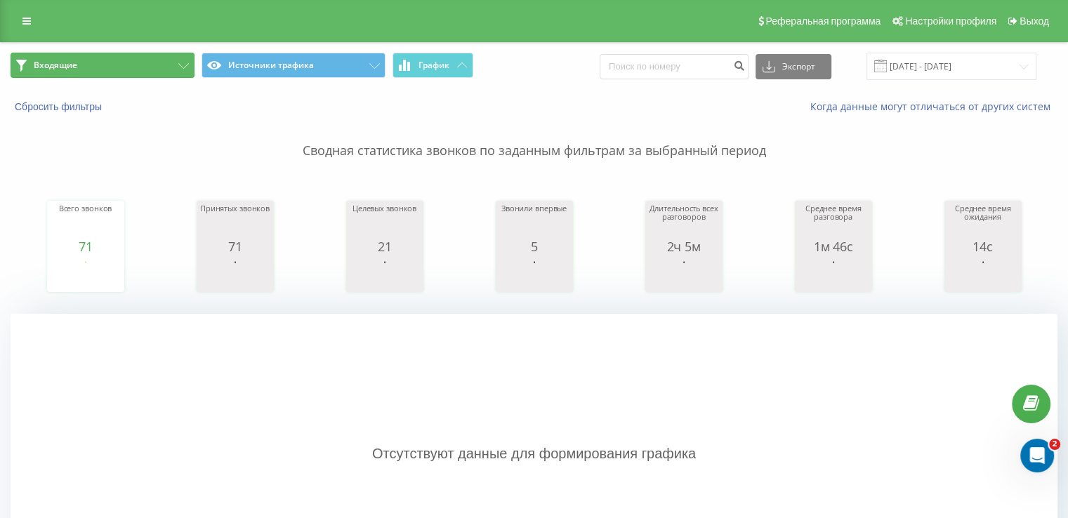
click at [143, 63] on button "Входящие" at bounding box center [103, 65] width 184 height 25
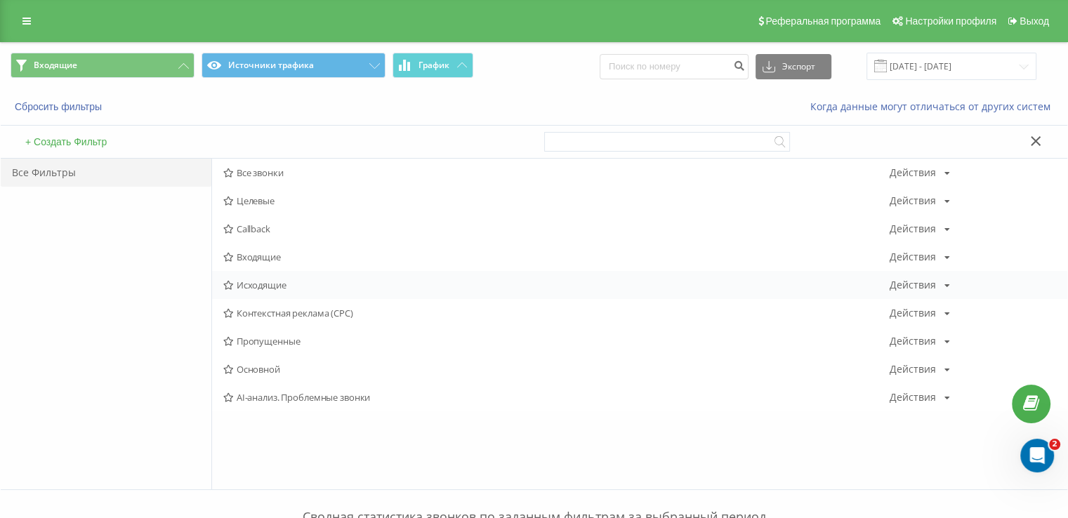
click at [266, 276] on div "Исходящие Действия Редактировать Копировать Удалить По умолчанию Поделиться" at bounding box center [640, 285] width 856 height 28
click at [263, 284] on span "Исходящие" at bounding box center [556, 285] width 667 height 10
